Goal: Information Seeking & Learning: Learn about a topic

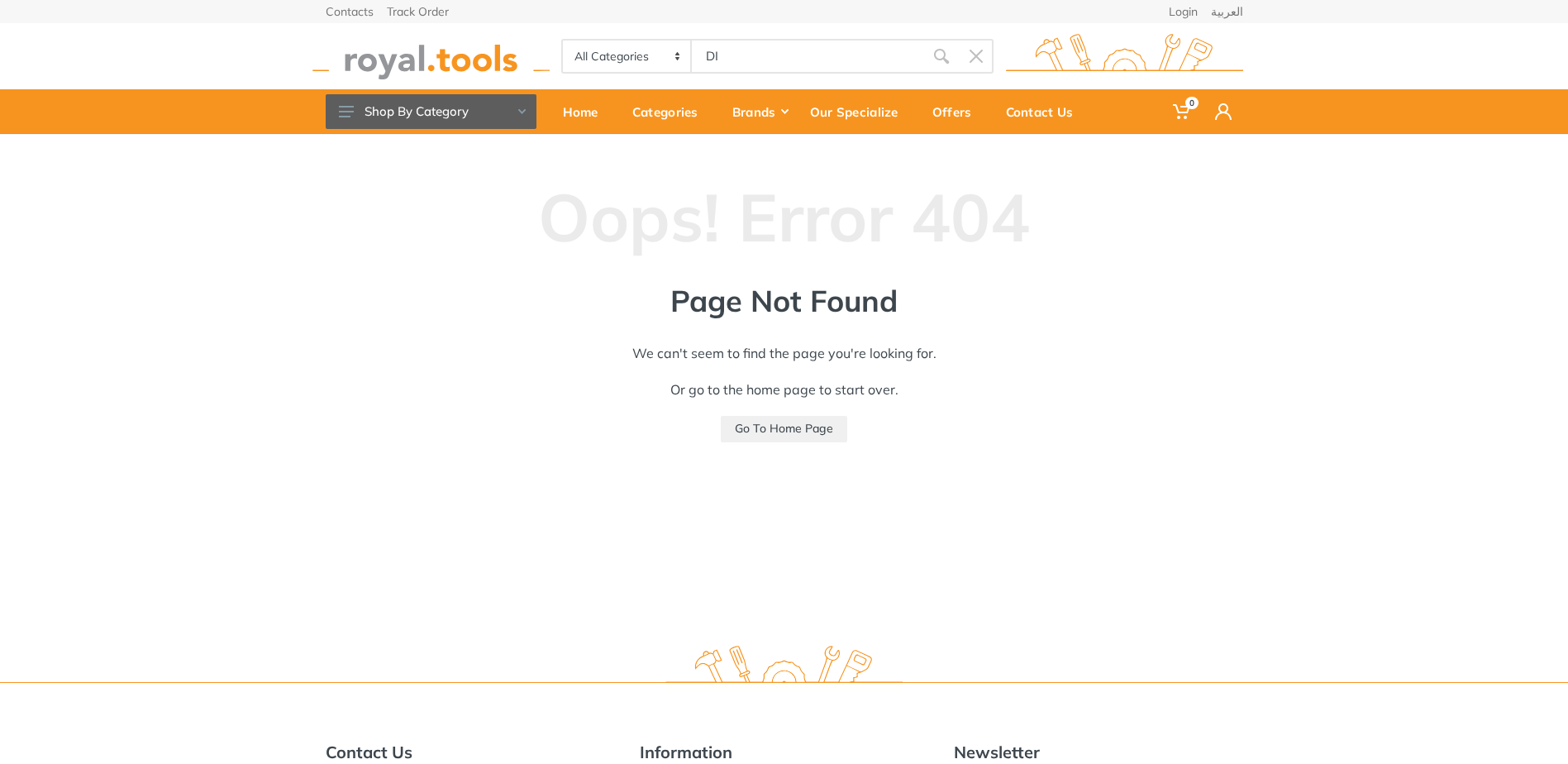
type input "DI"
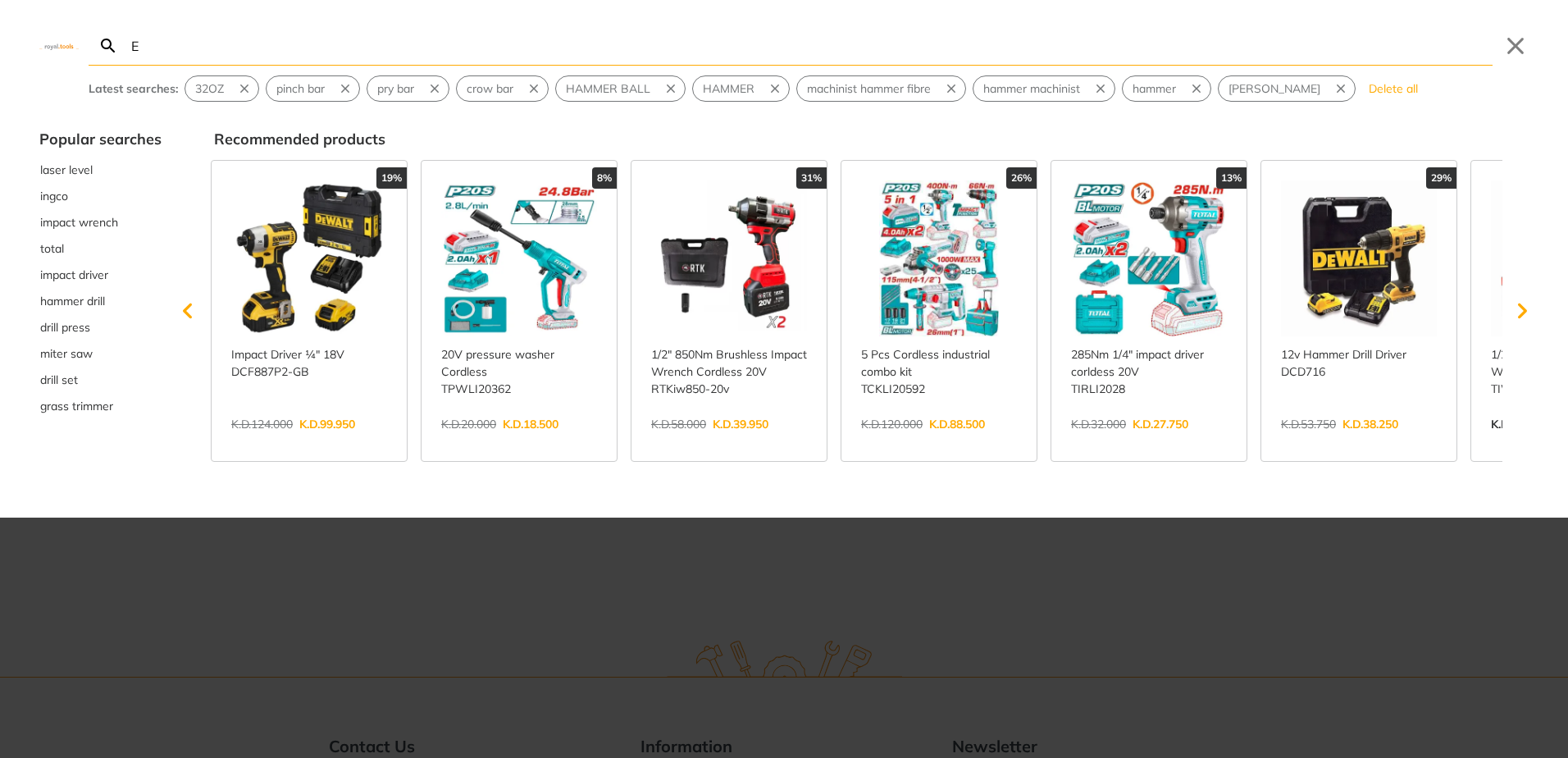
type input "E"
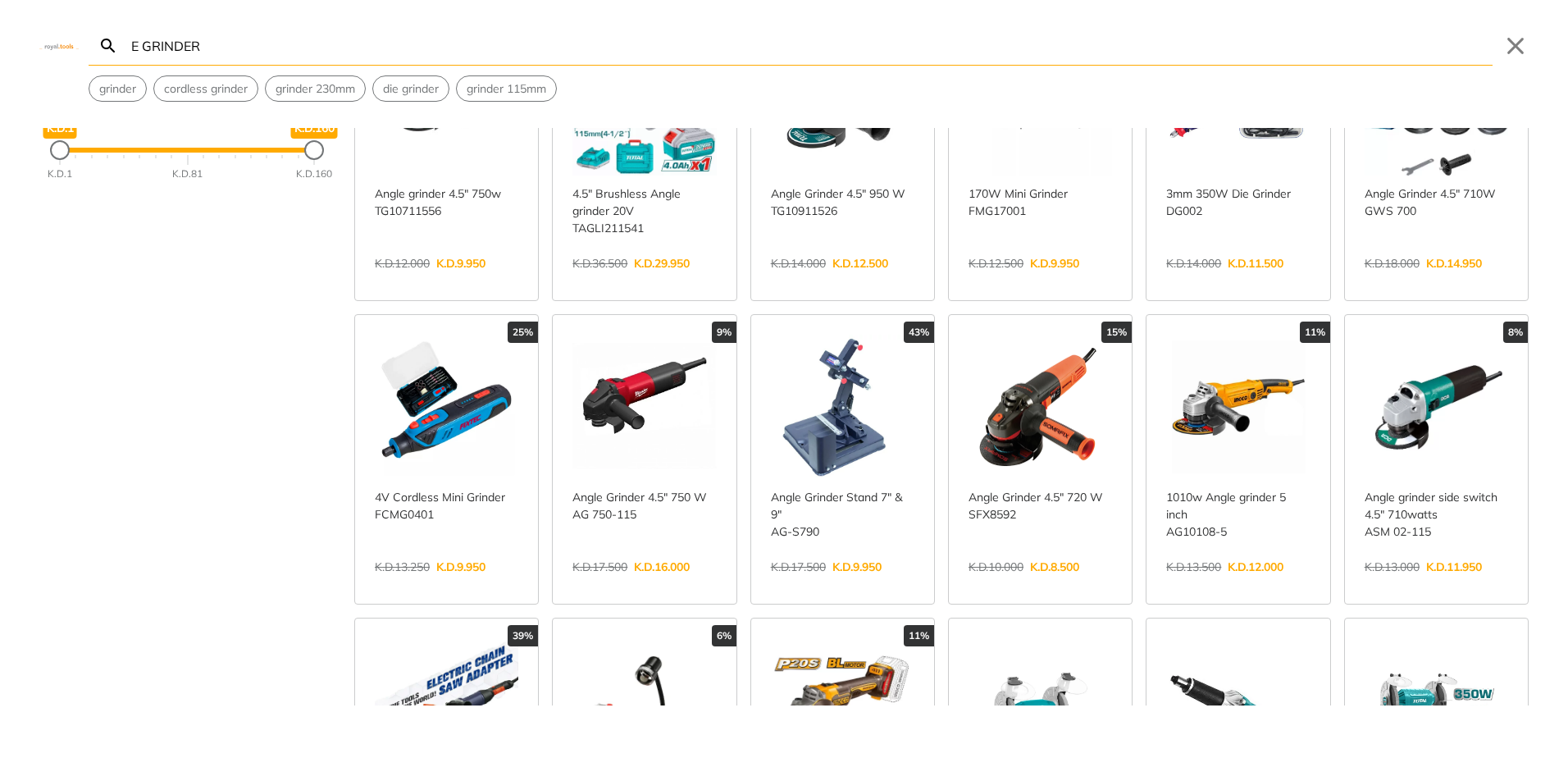
scroll to position [164, 0]
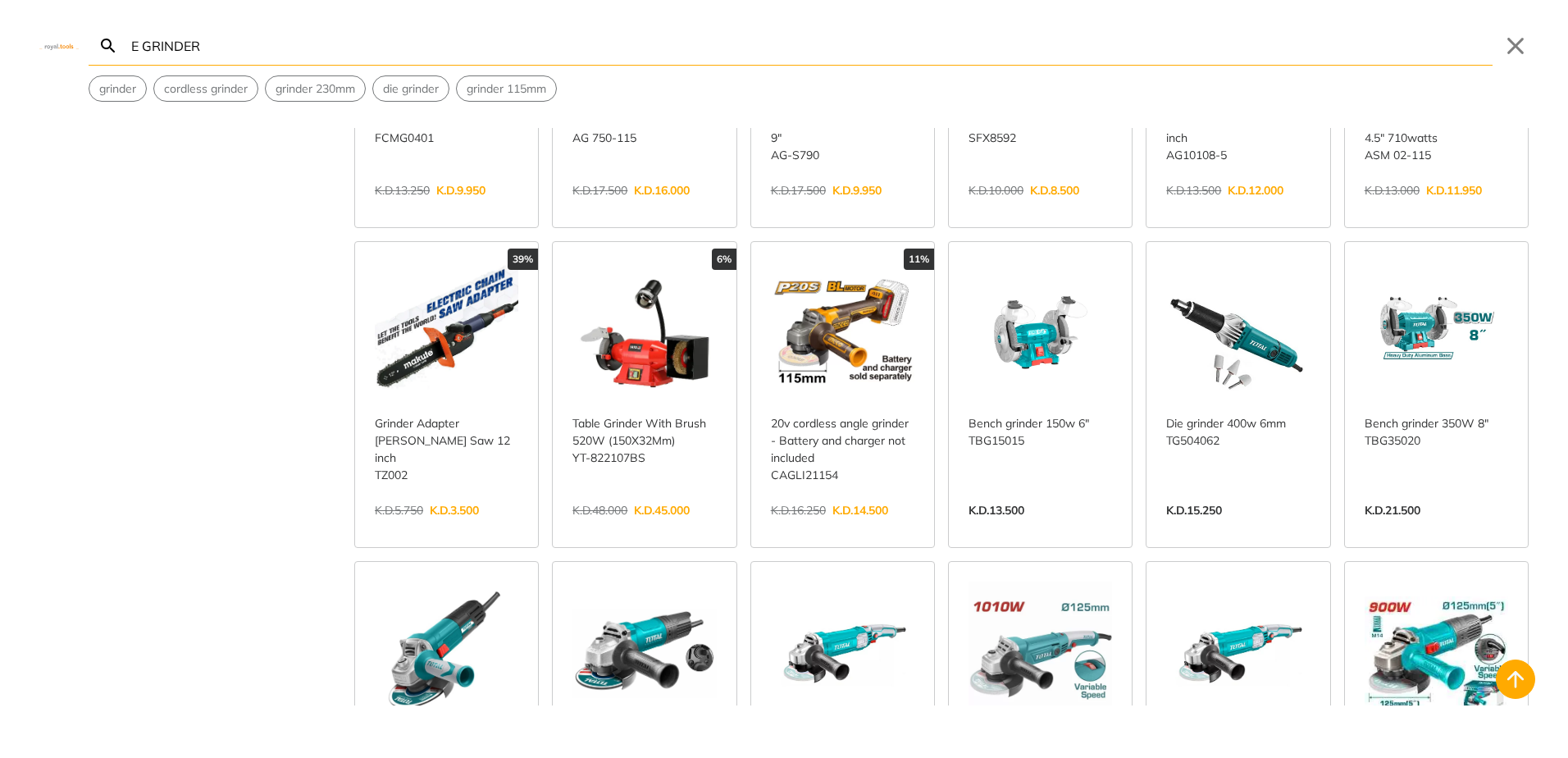
scroll to position [574, 0]
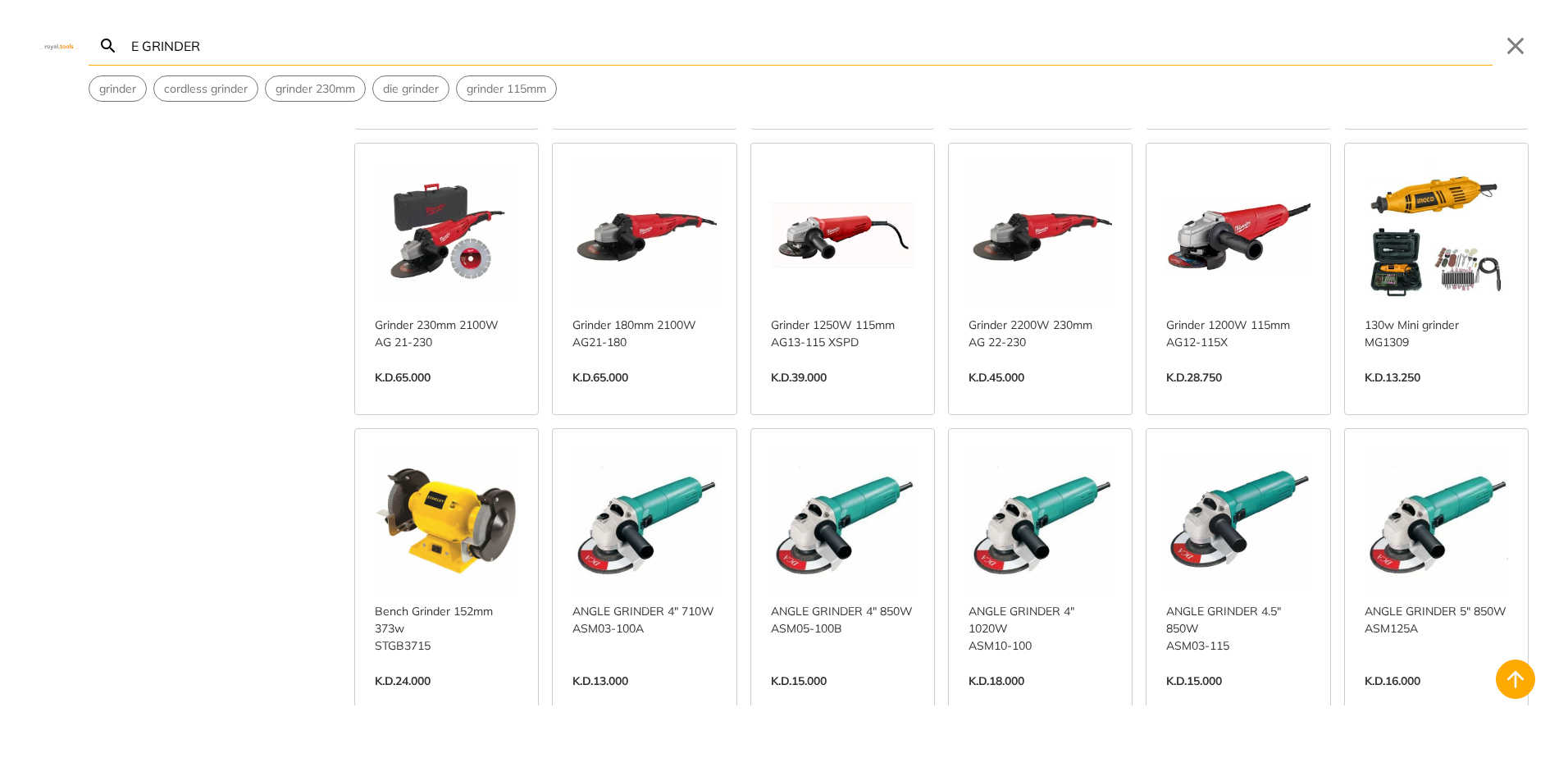
scroll to position [1886, 0]
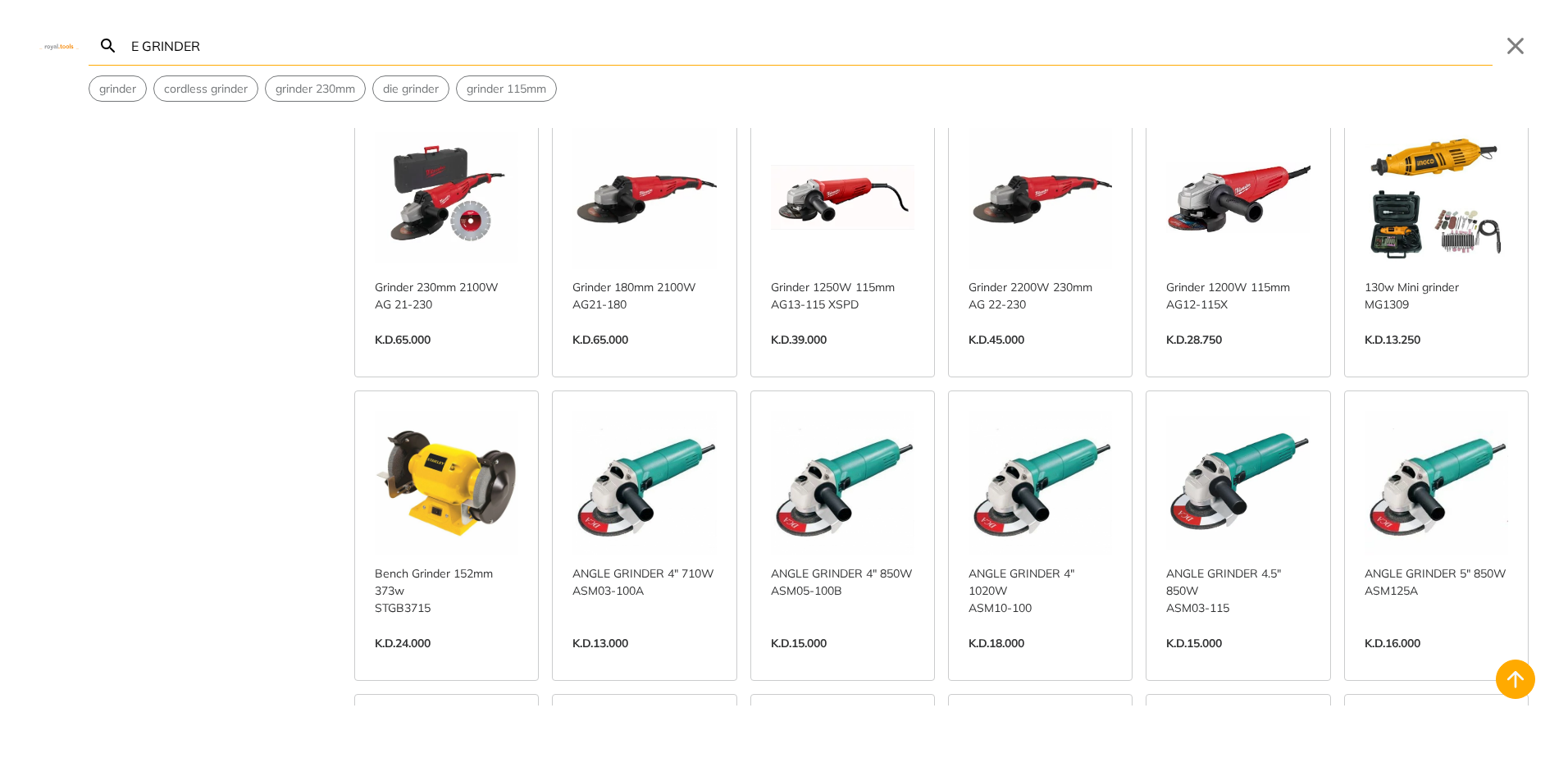
type input "E GRINDER"
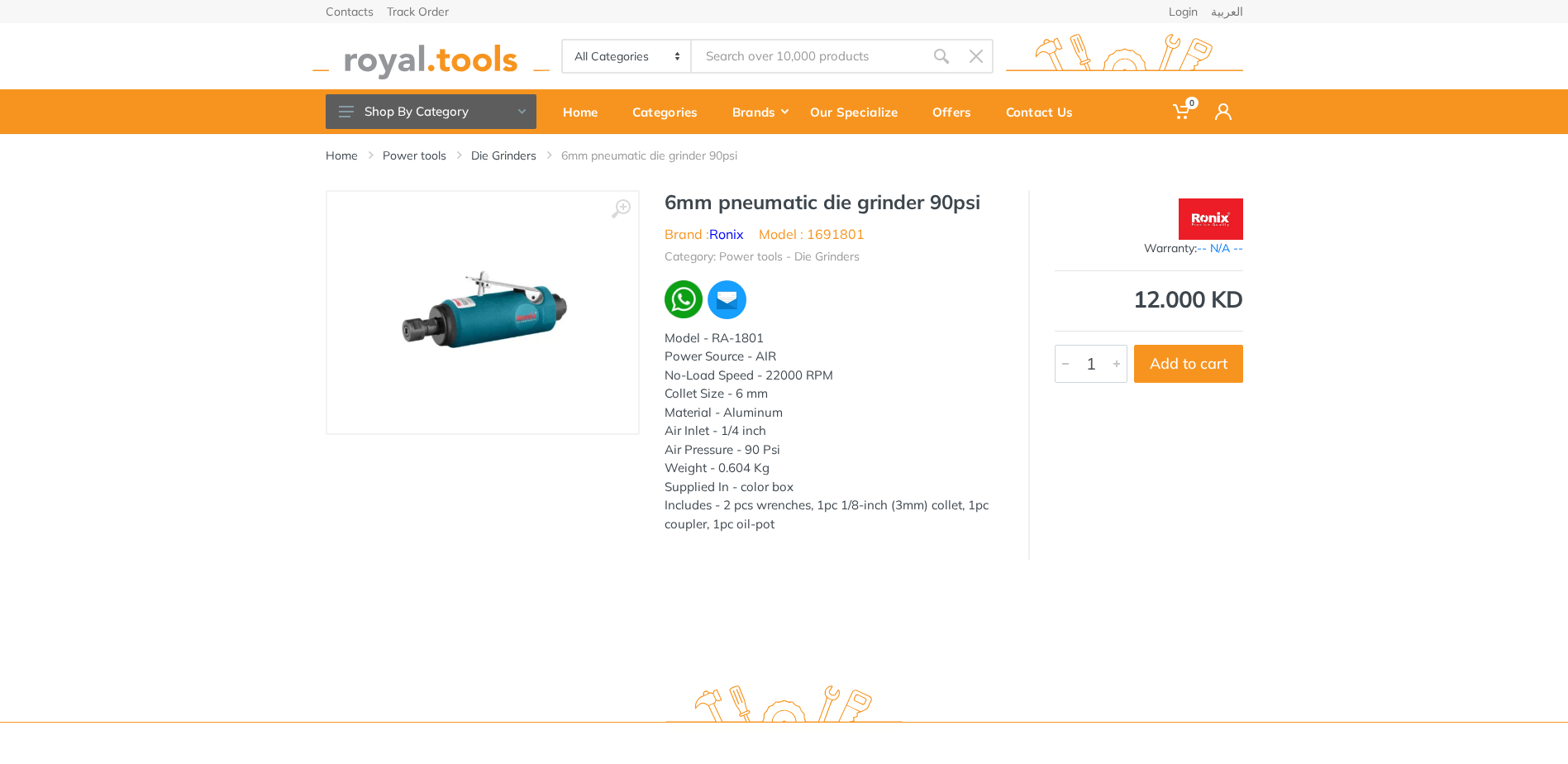
click at [473, 299] on img at bounding box center [483, 313] width 209 height 209
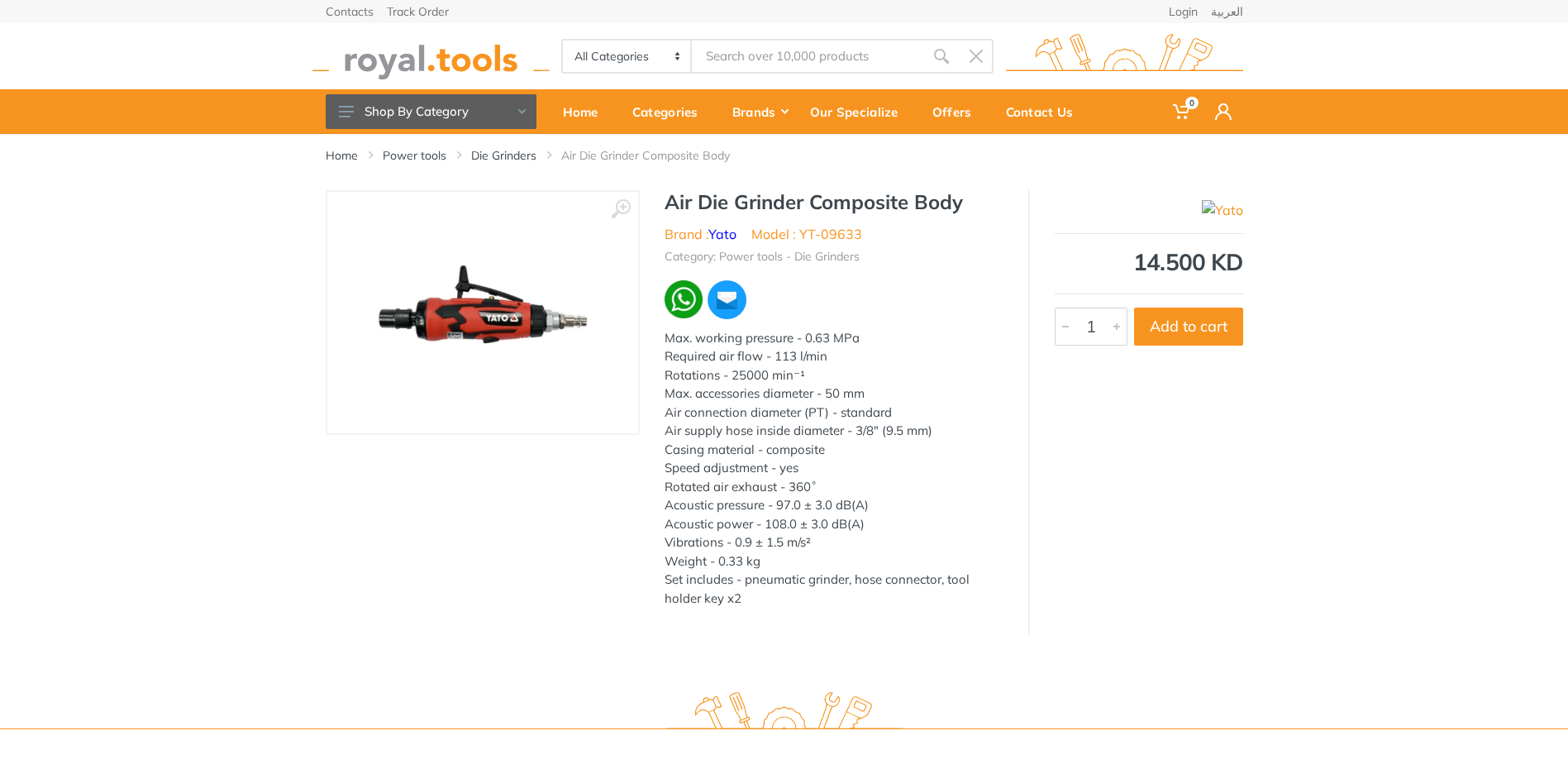
click at [498, 329] on img at bounding box center [483, 313] width 209 height 209
